Goal: Navigation & Orientation: Find specific page/section

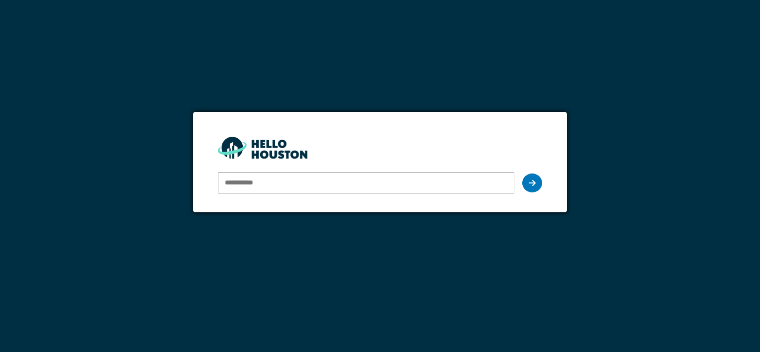
click at [279, 189] on input "email" at bounding box center [366, 183] width 296 height 21
click at [287, 186] on input "email" at bounding box center [366, 183] width 296 height 21
click at [283, 225] on div "You don't seem to have an account yet. Please follow the link given by your com…" at bounding box center [380, 176] width 760 height 352
click at [442, 178] on input "email" at bounding box center [366, 183] width 296 height 21
type input "*"
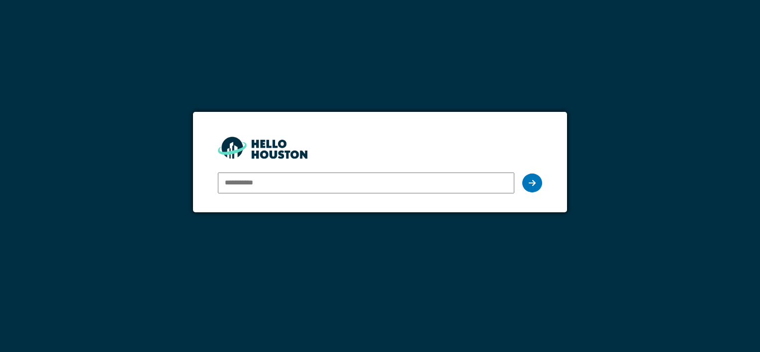
type input "*"
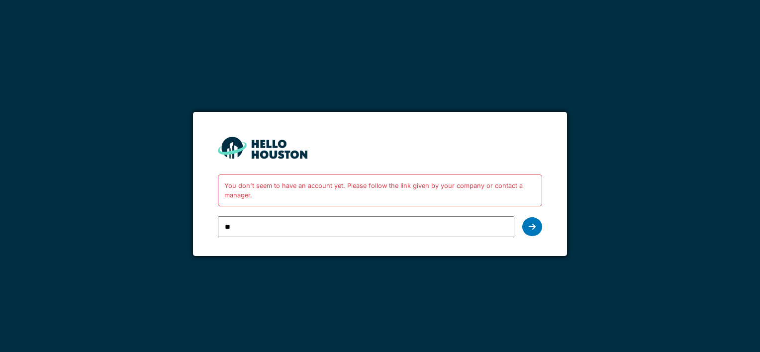
type input "*"
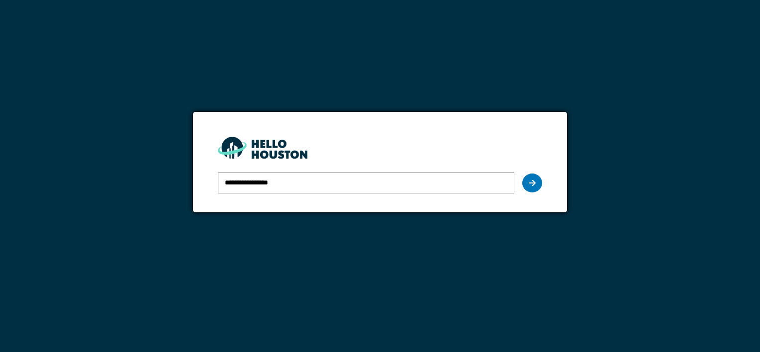
type input "**********"
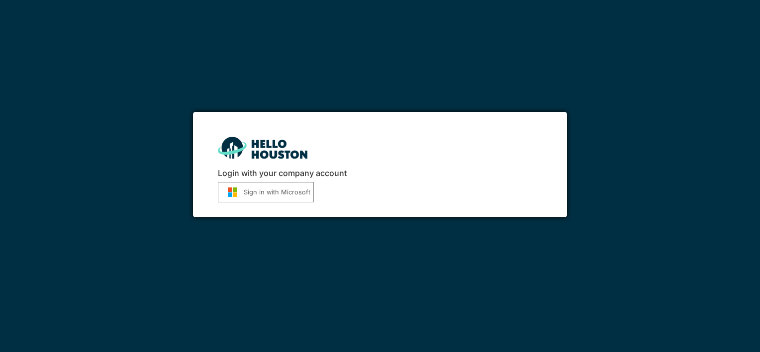
click at [259, 184] on button "Sign in with Microsoft" at bounding box center [266, 192] width 96 height 20
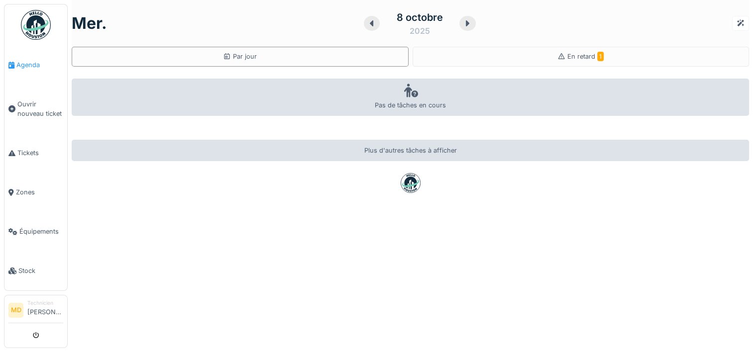
click at [19, 68] on span "Agenda" at bounding box center [39, 64] width 47 height 9
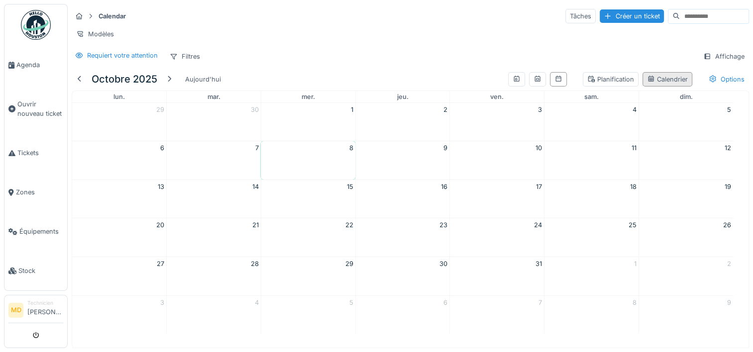
click at [647, 84] on div "Calendrier" at bounding box center [667, 79] width 41 height 9
click at [554, 82] on icon at bounding box center [558, 79] width 8 height 6
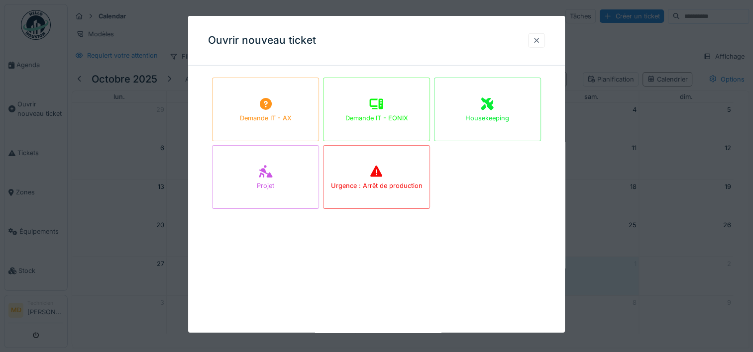
click at [540, 36] on div at bounding box center [536, 40] width 8 height 9
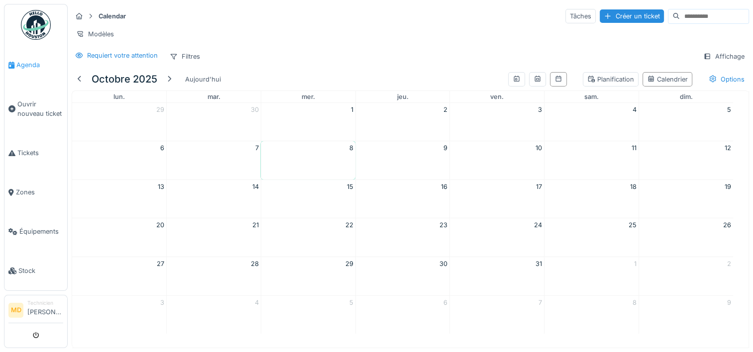
click at [21, 61] on span "Agenda" at bounding box center [39, 64] width 47 height 9
click at [38, 25] on img at bounding box center [36, 25] width 30 height 30
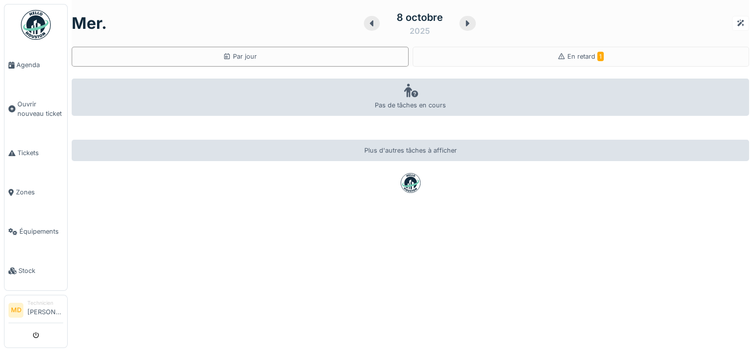
click at [408, 20] on div "8 octobre" at bounding box center [420, 17] width 46 height 15
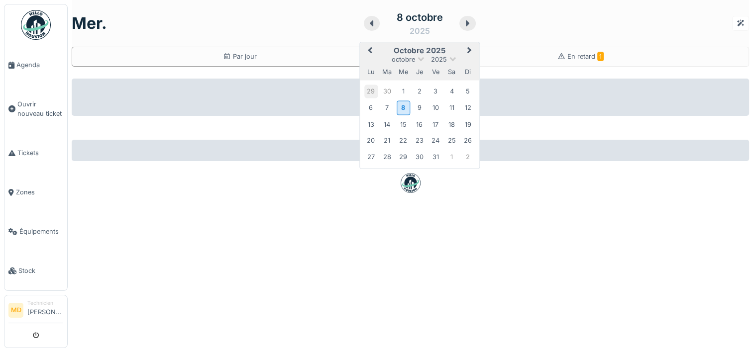
click at [364, 88] on div "29" at bounding box center [370, 91] width 13 height 13
click at [461, 150] on div "5" at bounding box center [467, 155] width 13 height 13
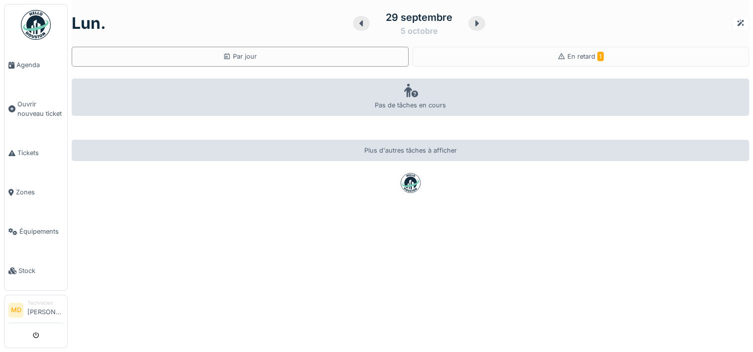
click at [424, 23] on div "29 septembre" at bounding box center [419, 17] width 67 height 15
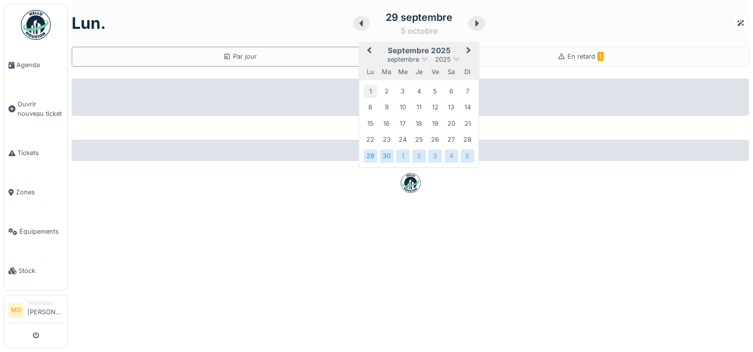
click at [364, 94] on div "1" at bounding box center [370, 91] width 13 height 13
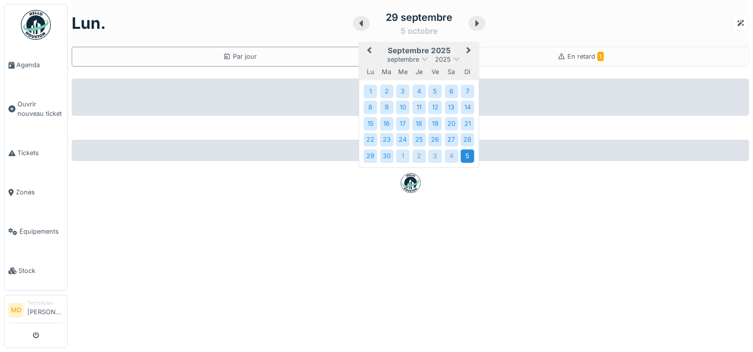
click at [466, 157] on div "5" at bounding box center [467, 155] width 13 height 13
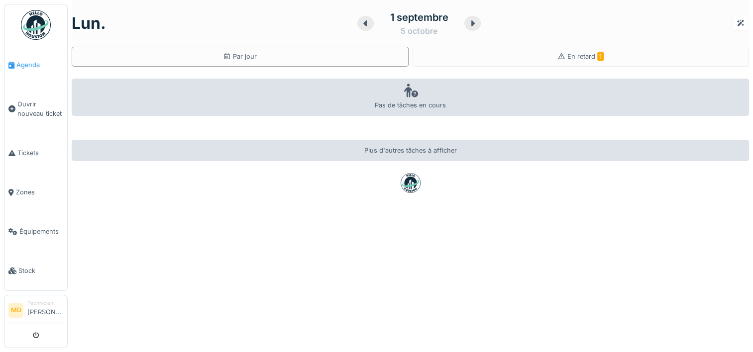
click at [16, 68] on li "Agenda" at bounding box center [35, 64] width 55 height 9
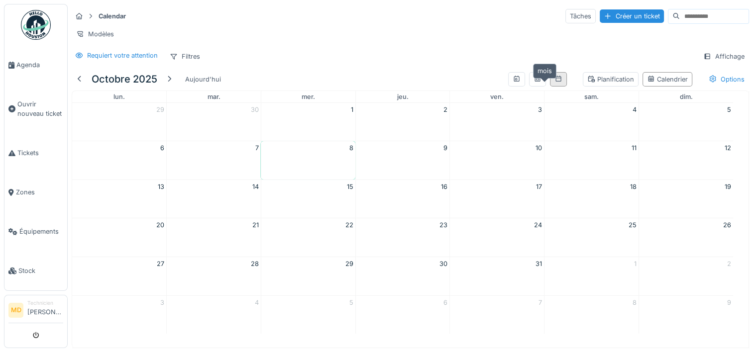
click at [554, 82] on icon at bounding box center [558, 79] width 8 height 6
click at [20, 188] on span "Zones" at bounding box center [39, 192] width 47 height 9
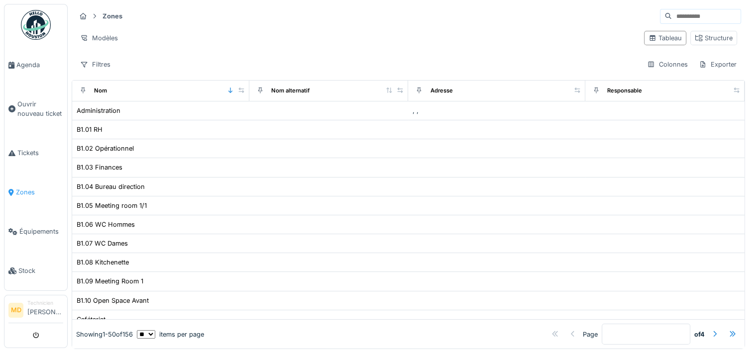
click at [22, 188] on span "Zones" at bounding box center [39, 192] width 47 height 9
click at [103, 62] on div "Filtres" at bounding box center [95, 64] width 39 height 14
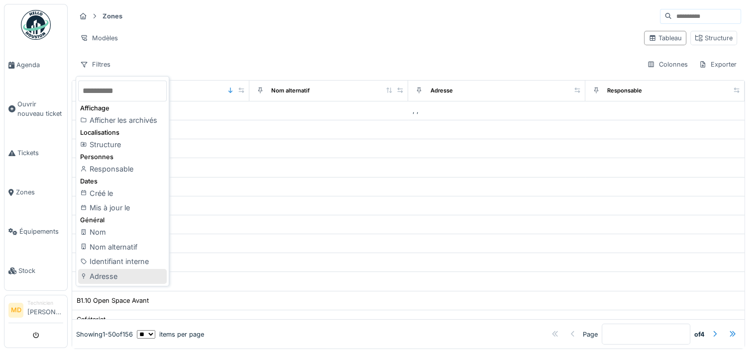
click at [167, 278] on div "Adresse" at bounding box center [122, 276] width 89 height 15
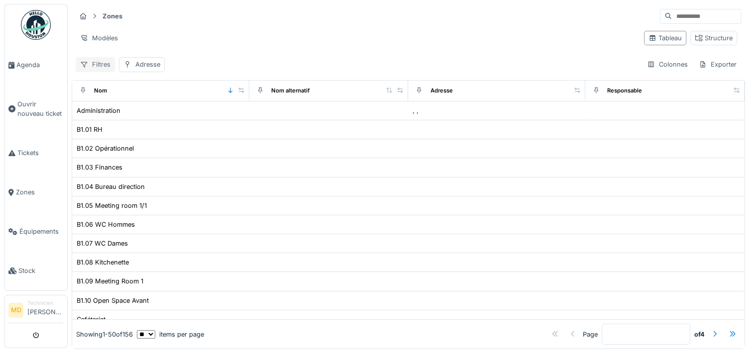
click at [104, 66] on div "Filtres" at bounding box center [95, 64] width 39 height 14
click at [102, 56] on div "Zones Modèles Tableau Structure Filtres Adresse Colonnes Exporter" at bounding box center [408, 40] width 673 height 72
click at [102, 61] on div "Filtres" at bounding box center [95, 64] width 39 height 14
click at [22, 191] on span "Zones" at bounding box center [39, 192] width 47 height 9
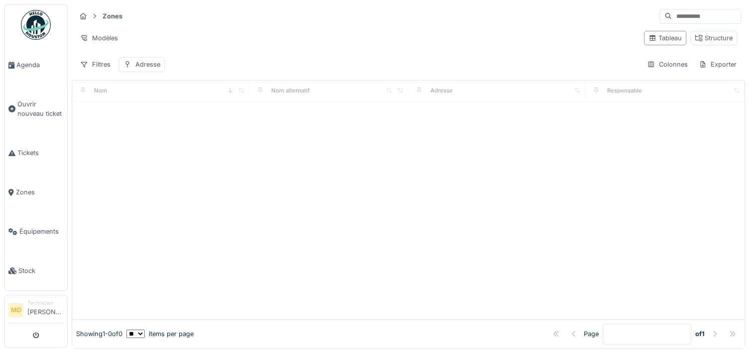
click at [23, 188] on span "Zones" at bounding box center [39, 192] width 47 height 9
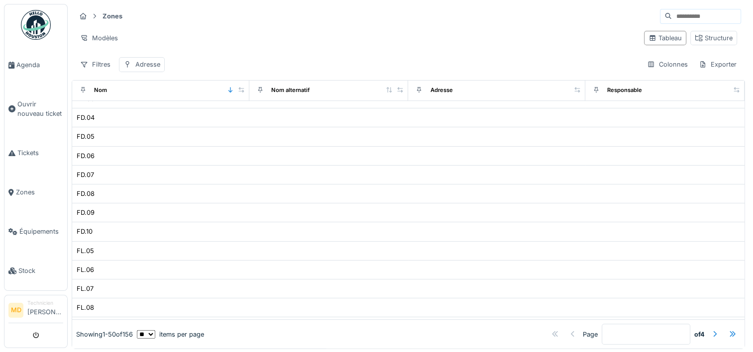
scroll to position [545, 0]
click at [24, 188] on span "Zones" at bounding box center [39, 192] width 47 height 9
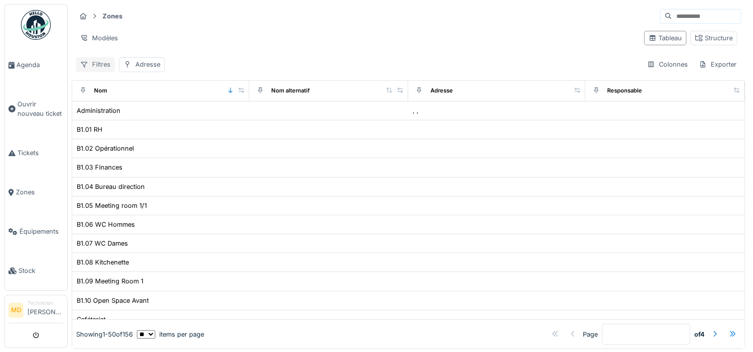
click at [100, 59] on div "Filtres" at bounding box center [95, 64] width 39 height 14
type input "*"
click at [159, 89] on icon at bounding box center [155, 91] width 8 height 6
click at [23, 188] on span "Zones" at bounding box center [39, 192] width 47 height 9
click at [20, 188] on span "Zones" at bounding box center [39, 192] width 47 height 9
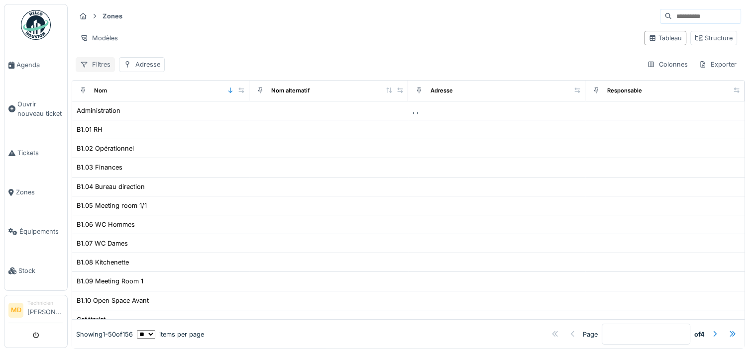
click at [101, 60] on div "Filtres" at bounding box center [95, 64] width 39 height 14
click at [274, 51] on div "Zones Modèles Tableau Structure Filtres Adresse Colonnes Exporter" at bounding box center [408, 40] width 673 height 72
click at [695, 37] on icon at bounding box center [699, 38] width 8 height 6
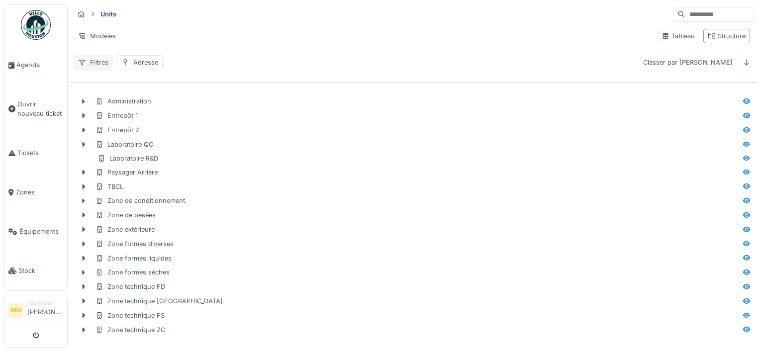
click at [99, 59] on div "Filtres" at bounding box center [93, 62] width 39 height 14
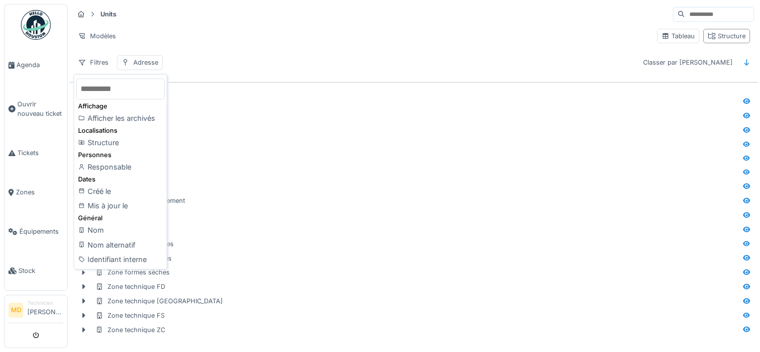
click at [139, 91] on input "text" at bounding box center [120, 89] width 89 height 21
type input "*"
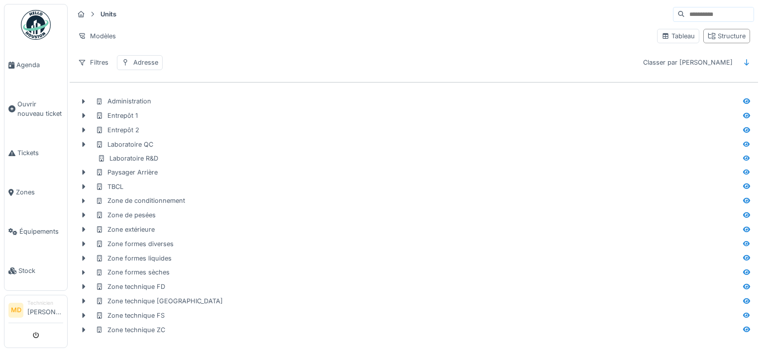
click at [34, 19] on img at bounding box center [36, 25] width 30 height 30
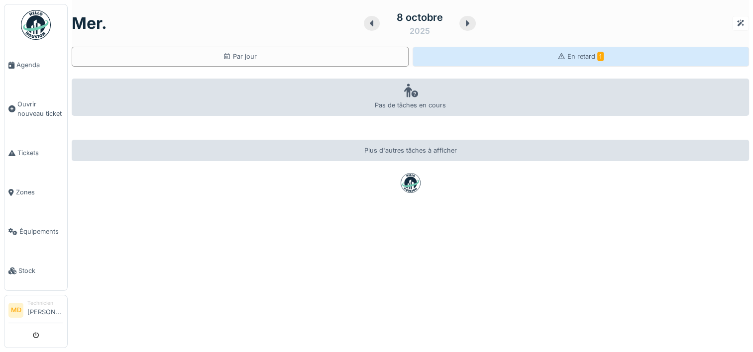
click at [514, 54] on div "En retard 1" at bounding box center [580, 57] width 337 height 20
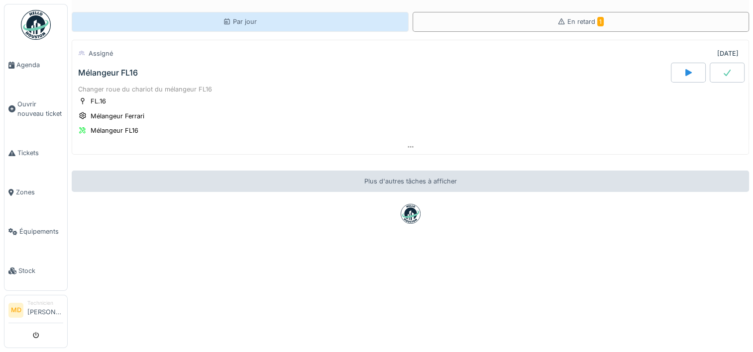
click at [259, 18] on div "Par jour" at bounding box center [240, 22] width 337 height 20
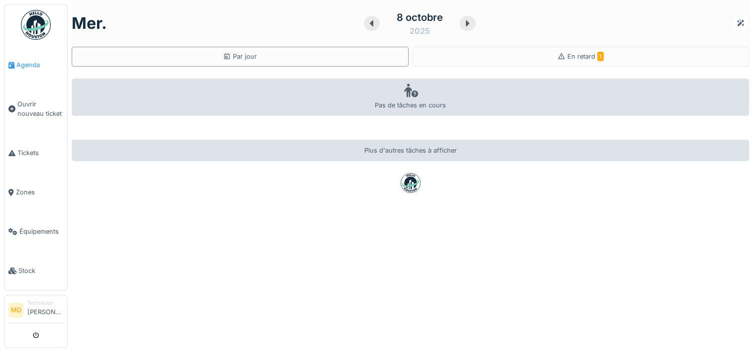
click at [32, 61] on span "Agenda" at bounding box center [39, 64] width 47 height 9
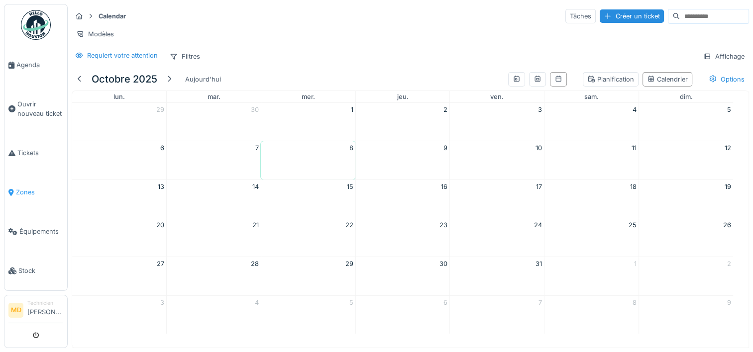
click at [25, 189] on span "Zones" at bounding box center [39, 192] width 47 height 9
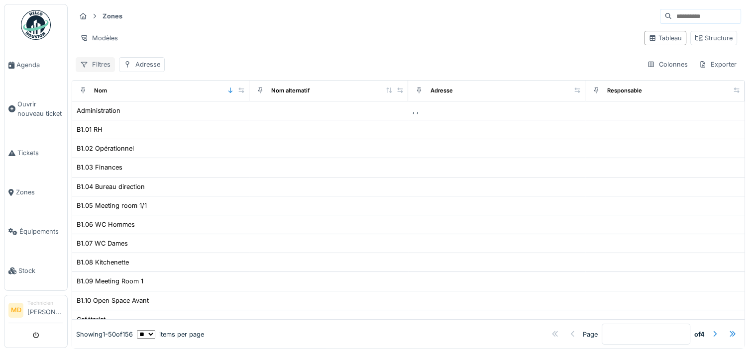
click at [91, 66] on div "Filtres" at bounding box center [95, 64] width 39 height 14
click at [148, 65] on div "Adresse" at bounding box center [147, 64] width 25 height 9
click at [161, 87] on icon at bounding box center [160, 90] width 8 height 6
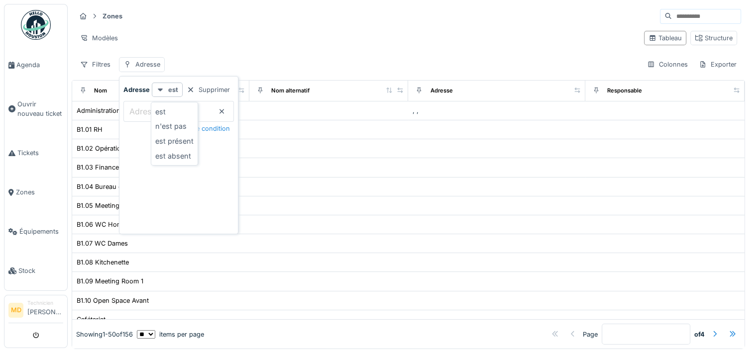
click at [157, 90] on icon at bounding box center [160, 90] width 8 height 6
click at [226, 113] on icon at bounding box center [222, 111] width 8 height 6
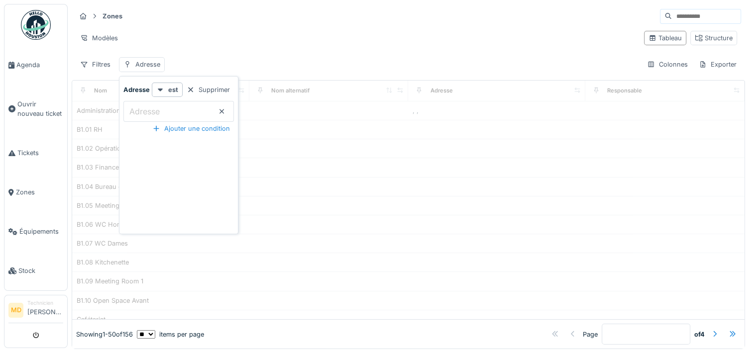
click at [226, 113] on icon at bounding box center [222, 111] width 8 height 6
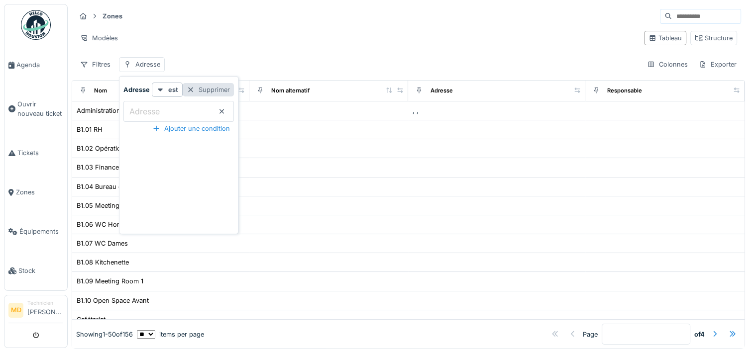
click at [194, 90] on div at bounding box center [191, 89] width 8 height 9
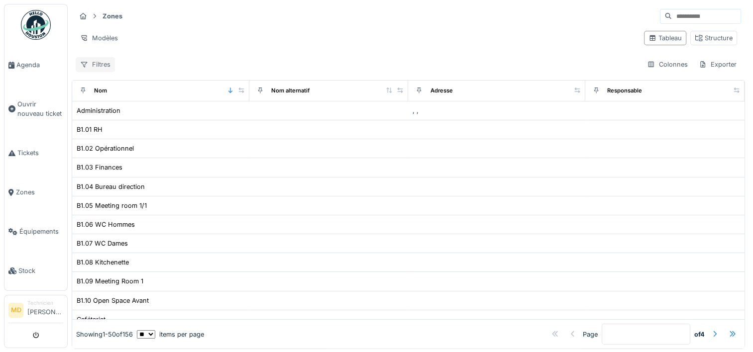
click at [98, 66] on div "Filtres" at bounding box center [95, 64] width 39 height 14
click at [414, 56] on div "Zones Modèles Tableau Structure Filtres Colonnes Exporter" at bounding box center [408, 40] width 673 height 72
click at [701, 40] on div "Structure" at bounding box center [714, 37] width 38 height 9
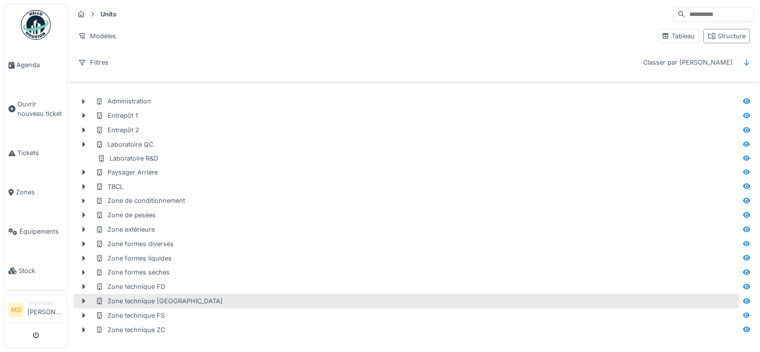
click at [173, 300] on div "Zone technique FL" at bounding box center [417, 301] width 642 height 9
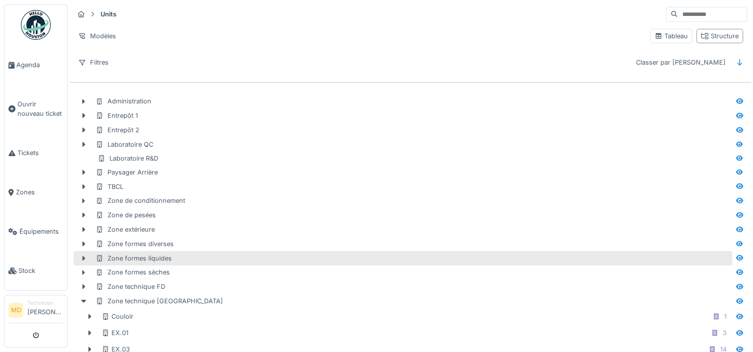
click at [145, 257] on div "Zone formes liquides" at bounding box center [134, 258] width 76 height 9
click at [83, 257] on icon at bounding box center [83, 258] width 5 height 3
click at [83, 257] on icon at bounding box center [84, 258] width 3 height 5
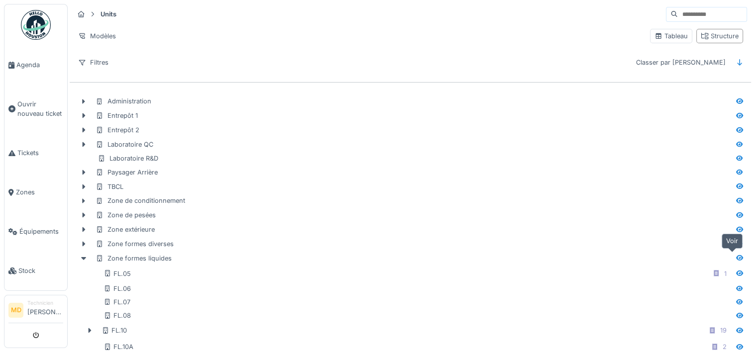
click at [736, 256] on icon at bounding box center [739, 257] width 7 height 5
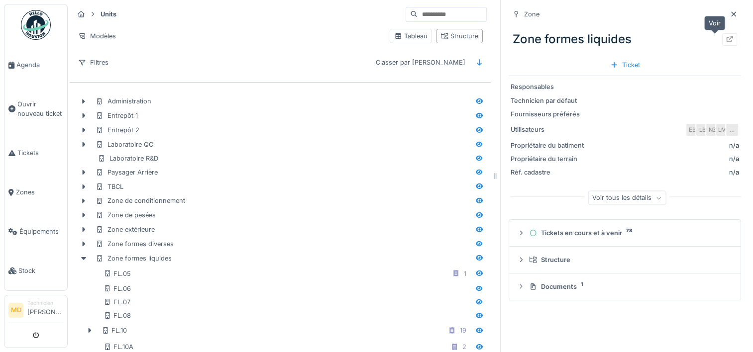
click at [725, 42] on icon at bounding box center [729, 39] width 8 height 6
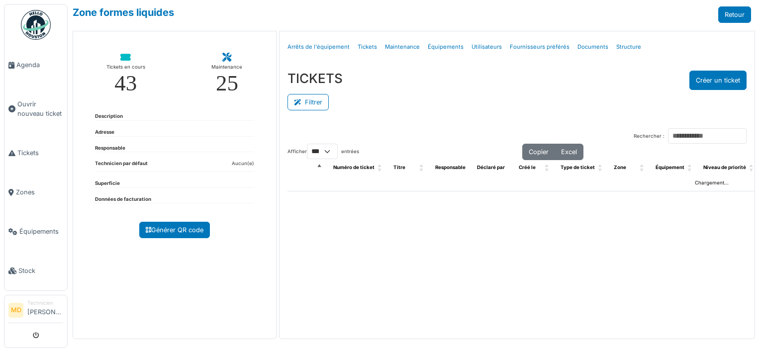
select select "***"
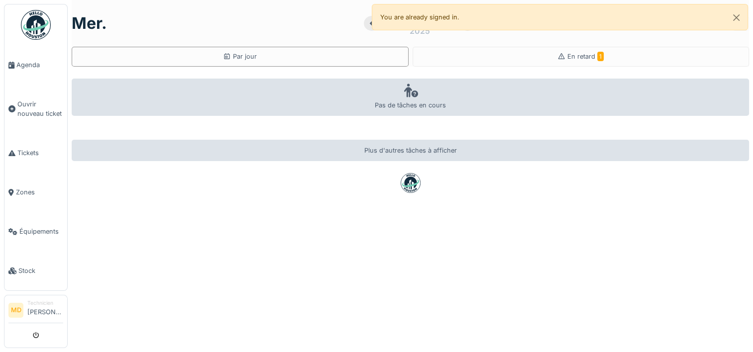
click at [396, 150] on div "Plus d'autres tâches à afficher" at bounding box center [410, 150] width 677 height 21
click at [403, 94] on icon at bounding box center [410, 91] width 15 height 12
click at [32, 301] on li "Technicien Mohamed Delmaki" at bounding box center [45, 310] width 36 height 21
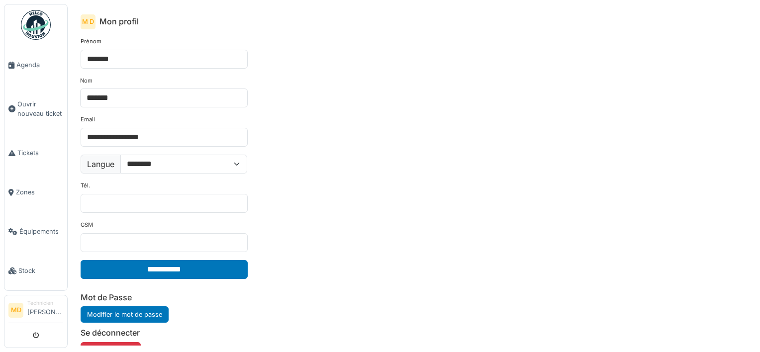
click at [34, 31] on img at bounding box center [36, 25] width 30 height 30
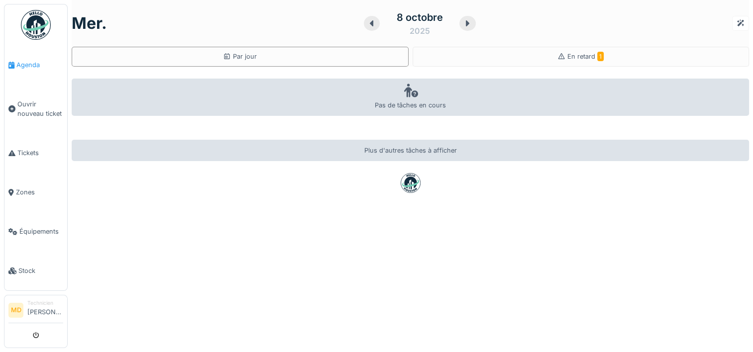
click at [22, 62] on span "Agenda" at bounding box center [39, 64] width 47 height 9
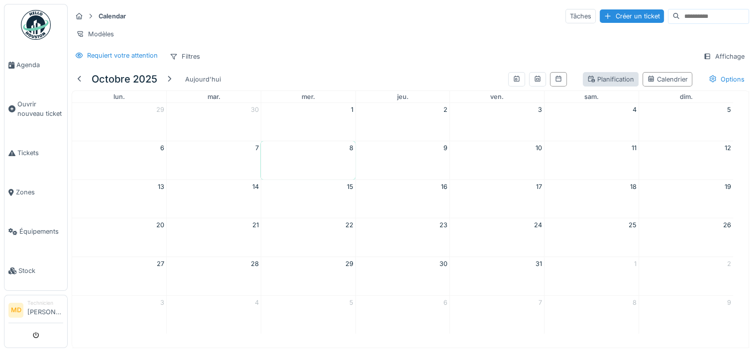
click at [587, 84] on div "Planification" at bounding box center [610, 79] width 47 height 9
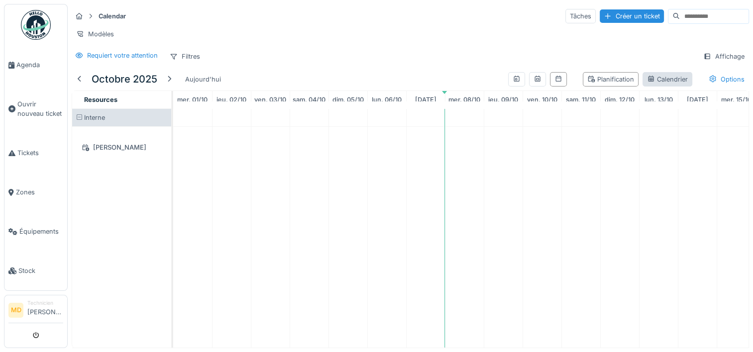
click at [647, 84] on div "Calendrier" at bounding box center [667, 79] width 41 height 9
